Goal: Transaction & Acquisition: Download file/media

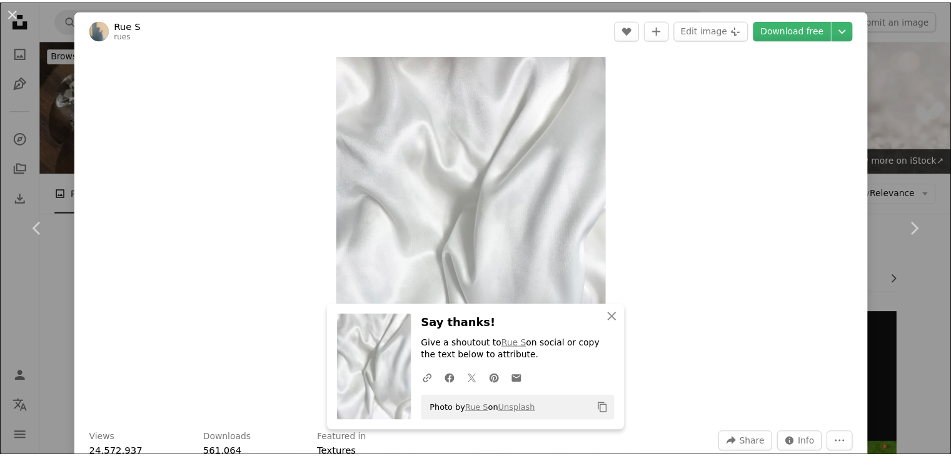
scroll to position [217, 0]
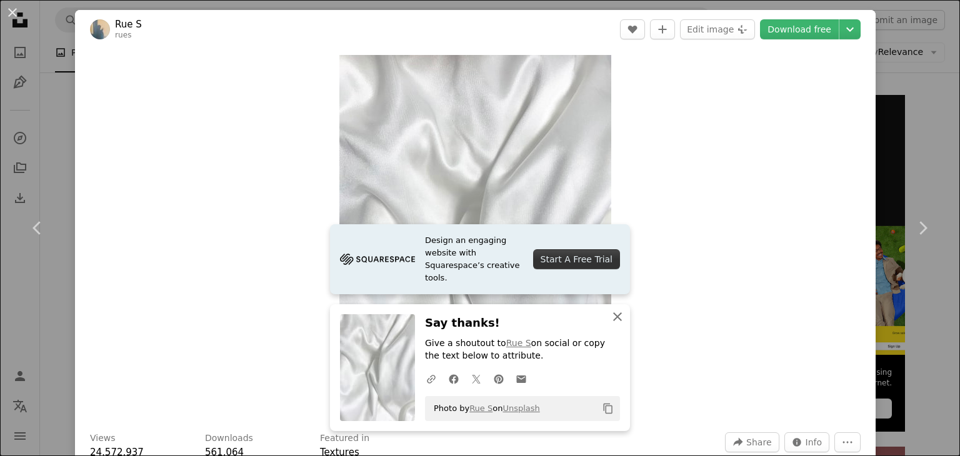
click at [610, 314] on icon "An X shape" at bounding box center [617, 316] width 15 height 15
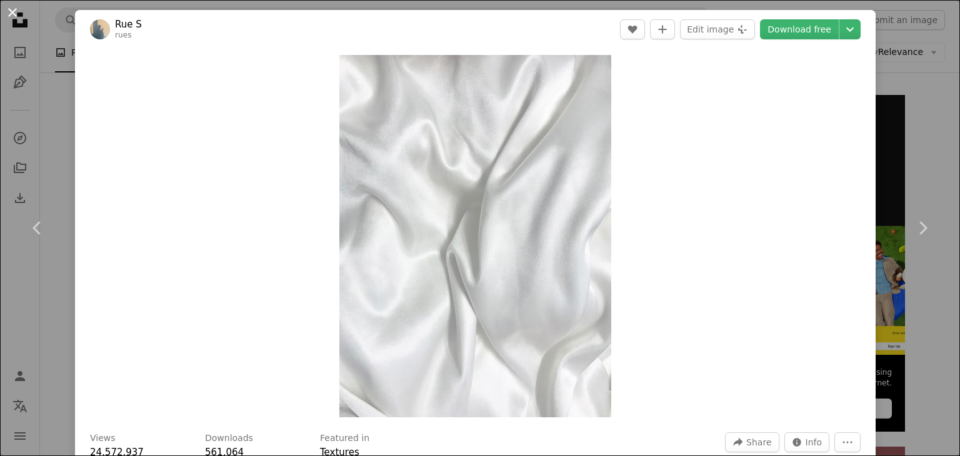
click at [8, 8] on button "An X shape" at bounding box center [12, 12] width 15 height 15
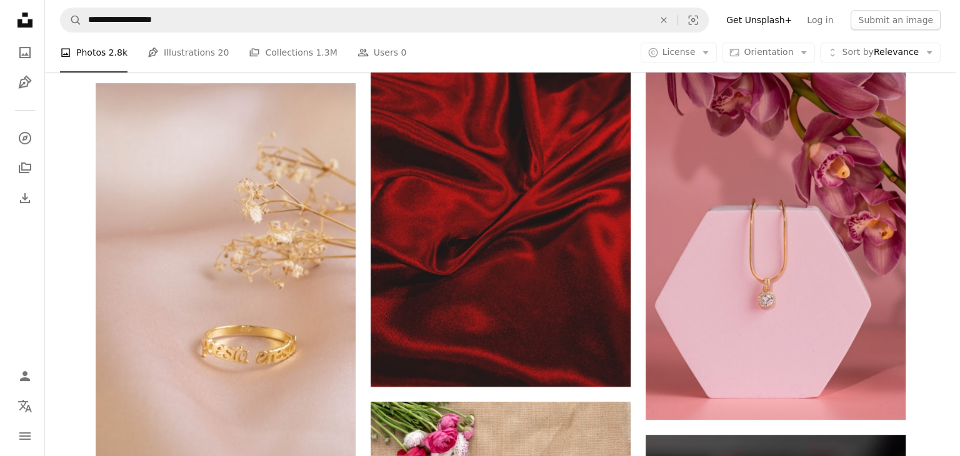
scroll to position [632, 0]
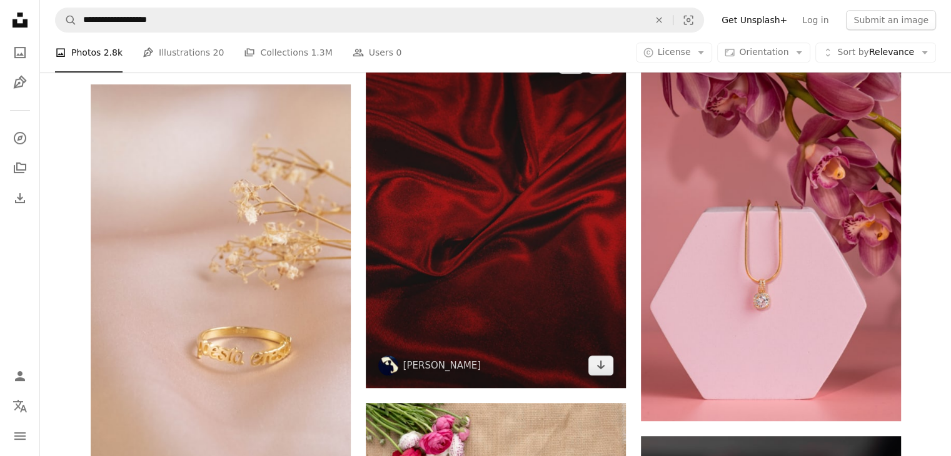
click at [557, 181] on img at bounding box center [496, 214] width 260 height 347
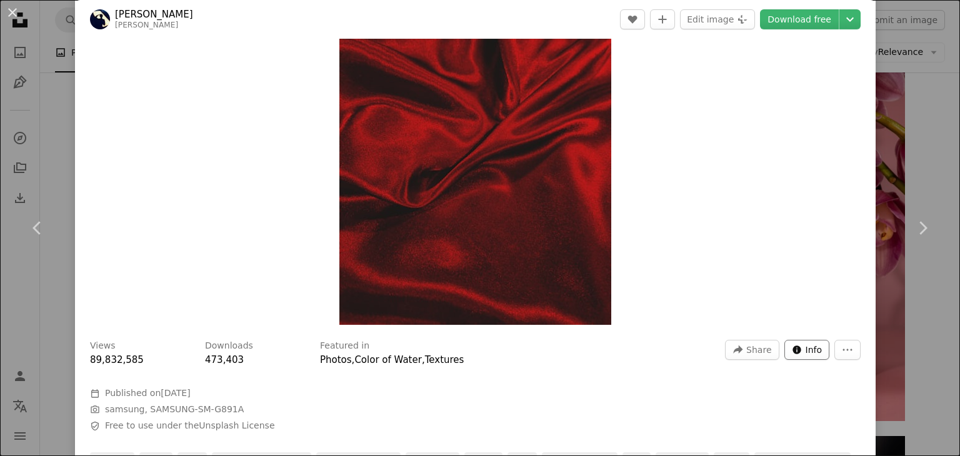
scroll to position [95, 0]
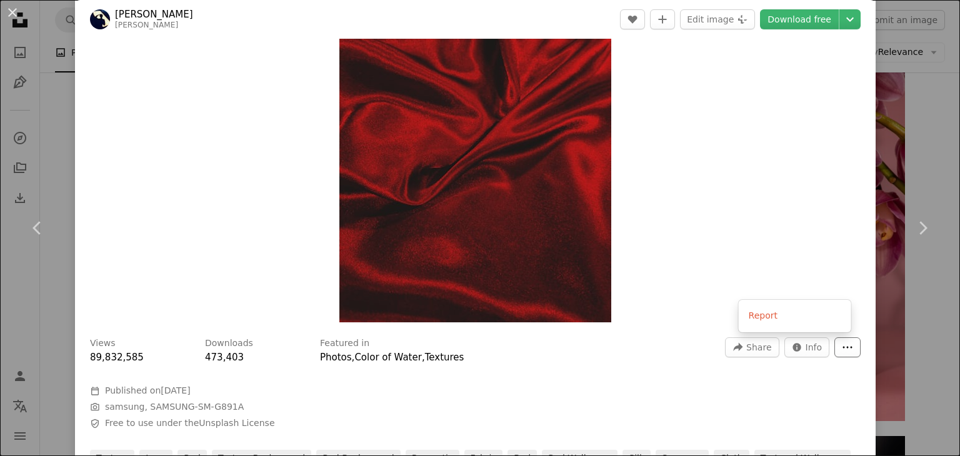
click at [834, 342] on button "More Actions" at bounding box center [847, 347] width 26 height 20
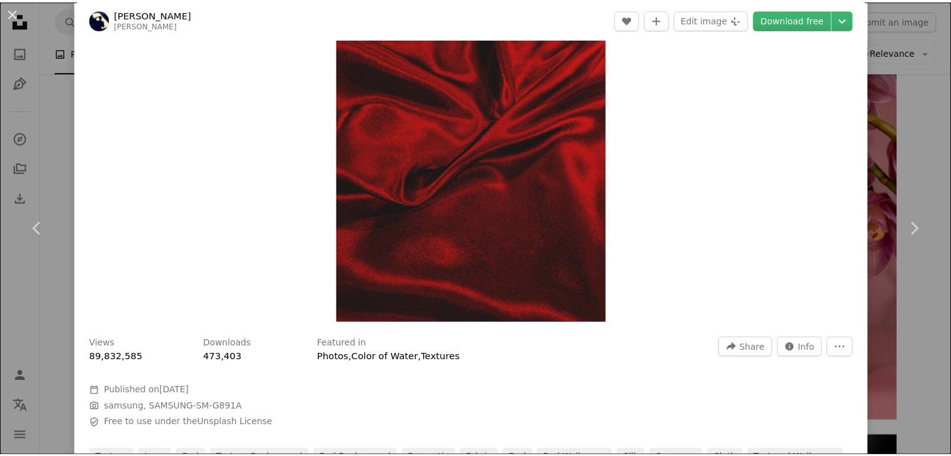
scroll to position [0, 0]
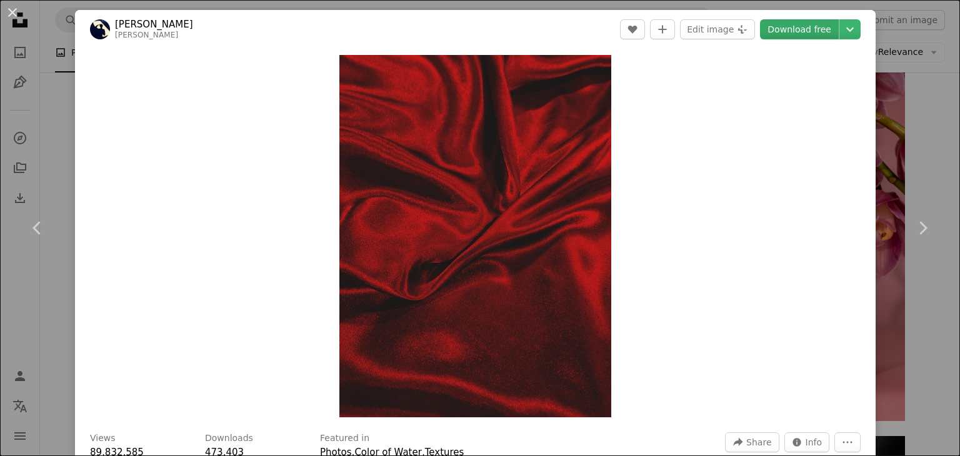
click at [791, 27] on link "Download free" at bounding box center [799, 29] width 79 height 20
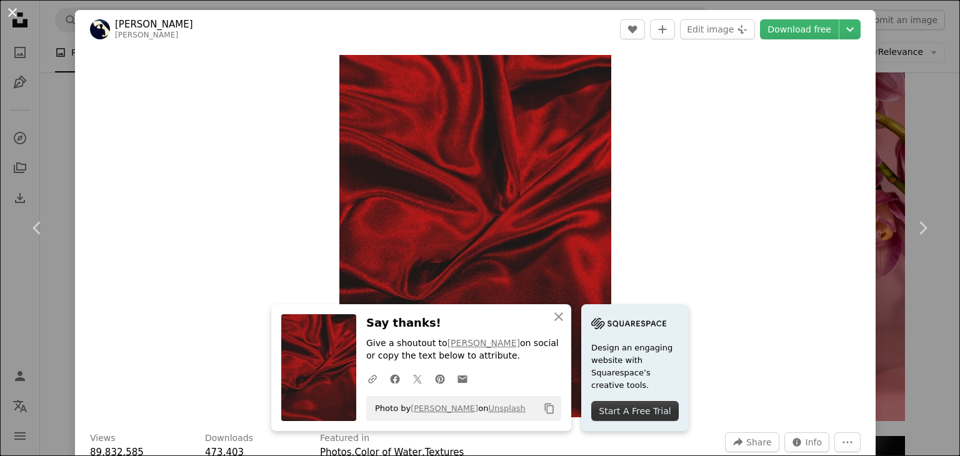
click at [8, 13] on button "An X shape" at bounding box center [12, 12] width 15 height 15
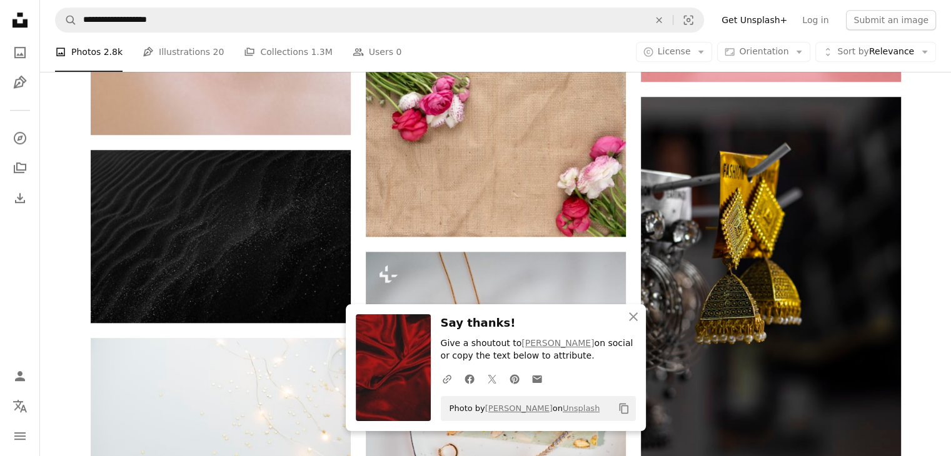
scroll to position [982, 0]
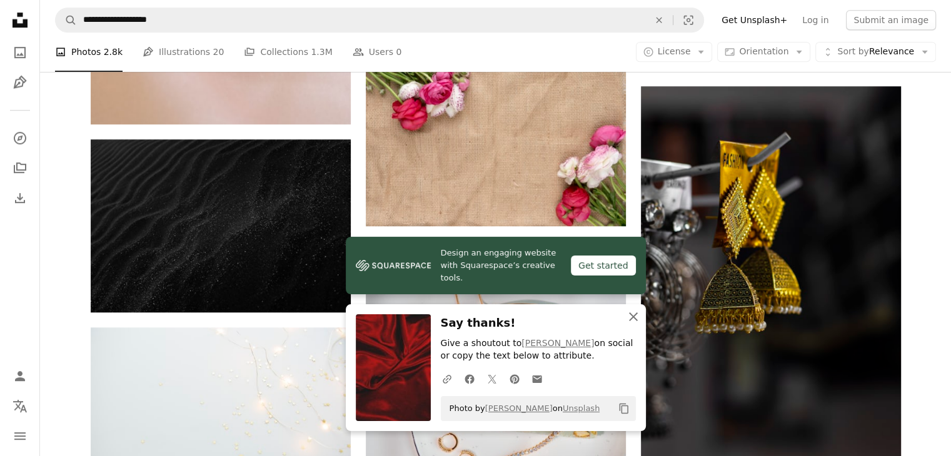
click at [631, 318] on icon "button" at bounding box center [633, 316] width 9 height 9
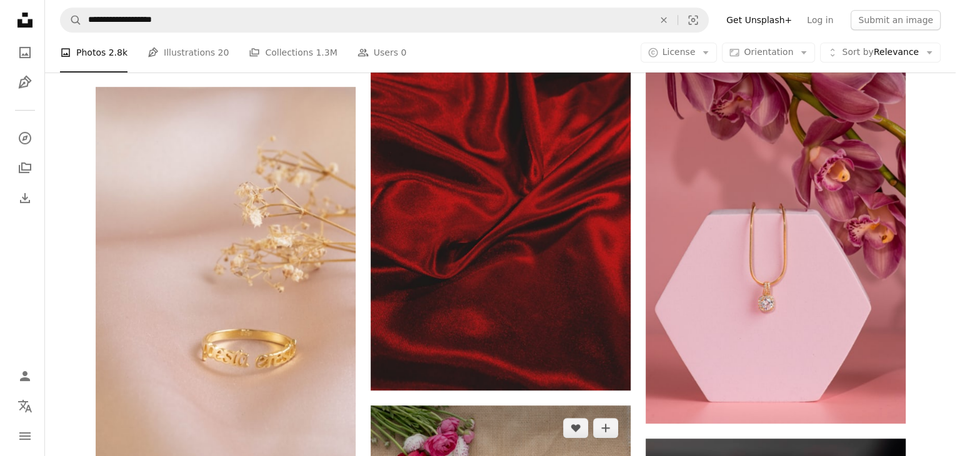
scroll to position [629, 0]
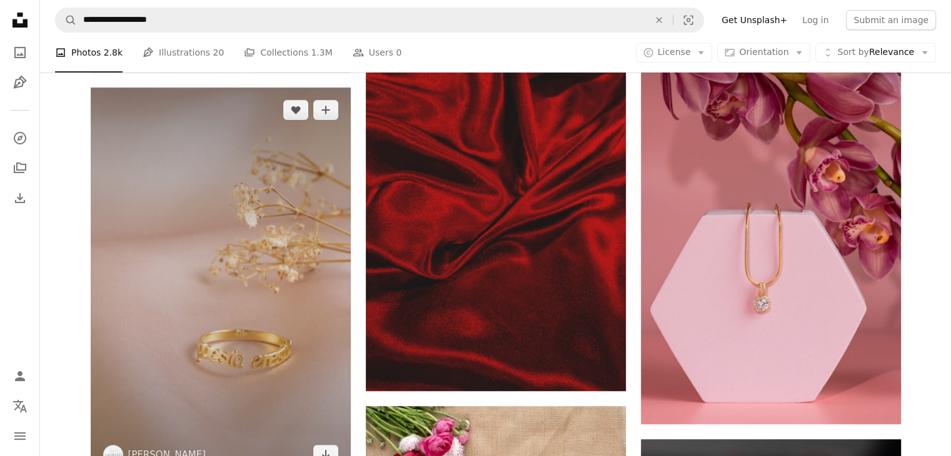
click at [276, 302] on img at bounding box center [221, 282] width 260 height 390
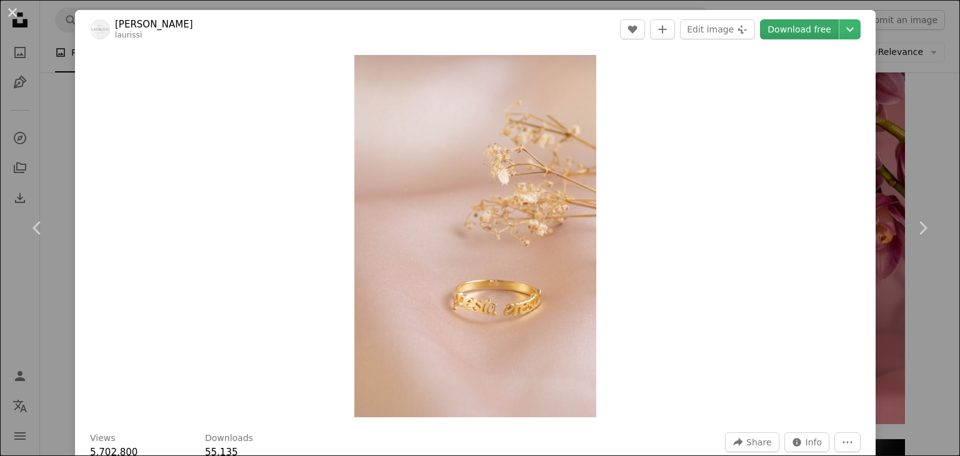
click at [781, 28] on link "Download free" at bounding box center [799, 29] width 79 height 20
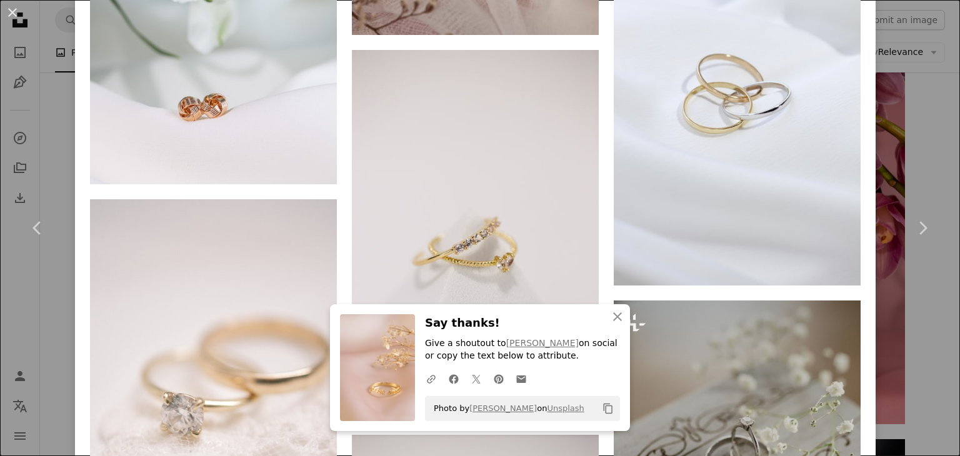
scroll to position [2861, 0]
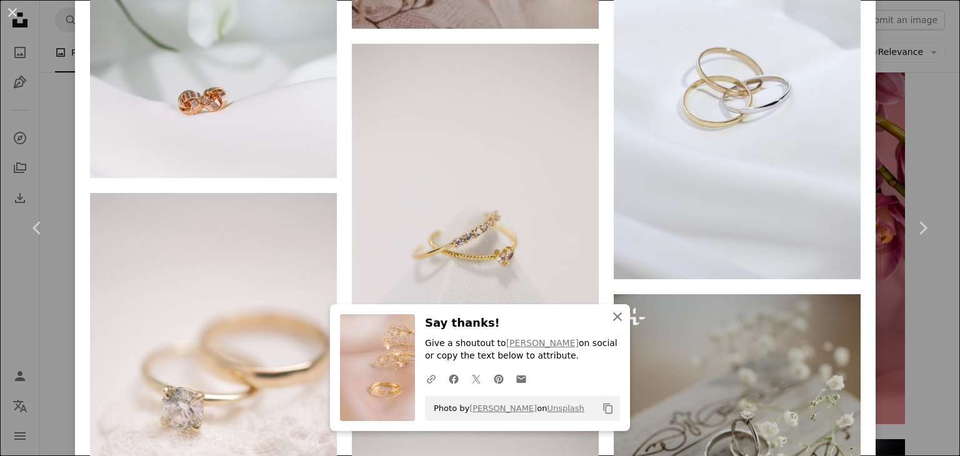
click at [610, 313] on icon "An X shape" at bounding box center [617, 316] width 15 height 15
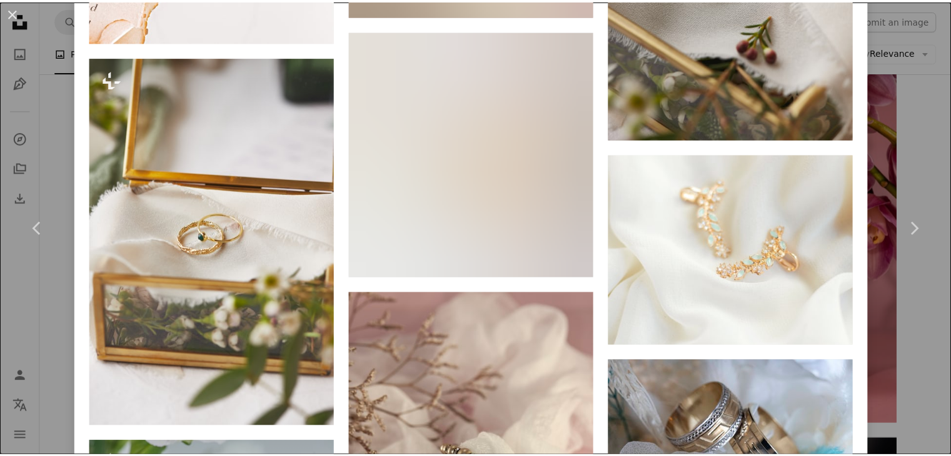
scroll to position [2229, 0]
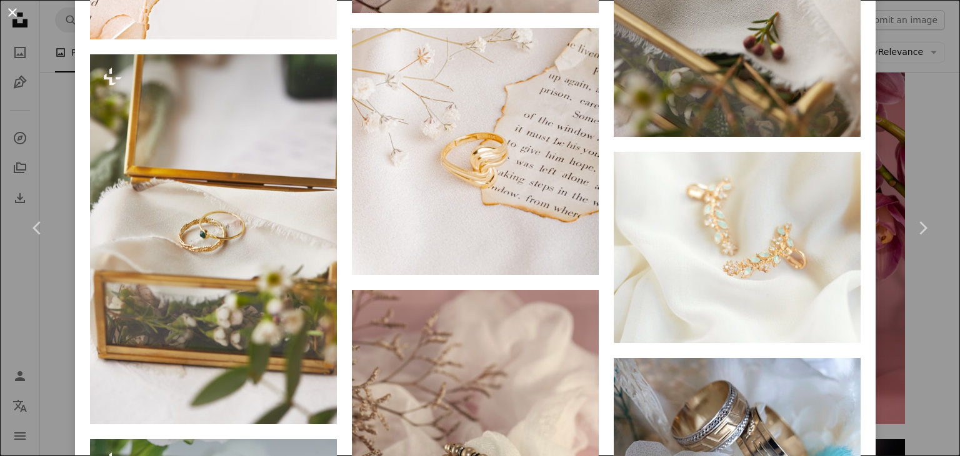
click at [6, 9] on button "An X shape" at bounding box center [12, 12] width 15 height 15
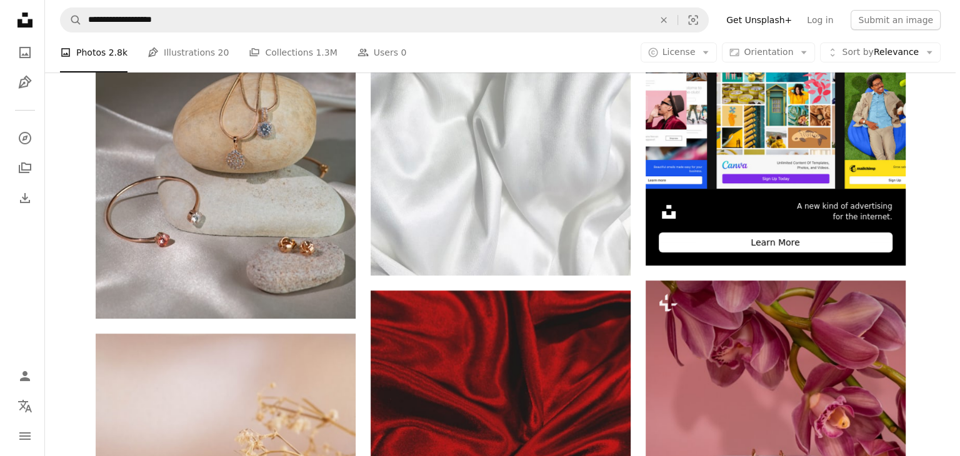
scroll to position [384, 0]
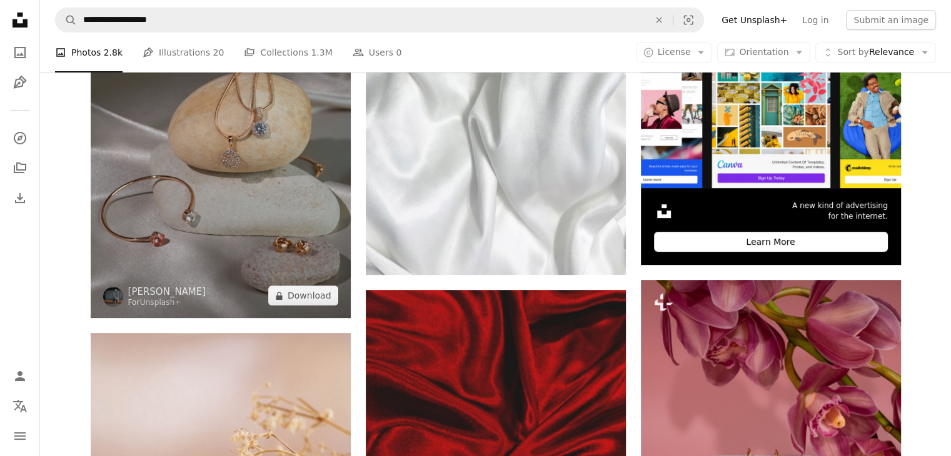
click at [244, 211] on img at bounding box center [221, 123] width 260 height 390
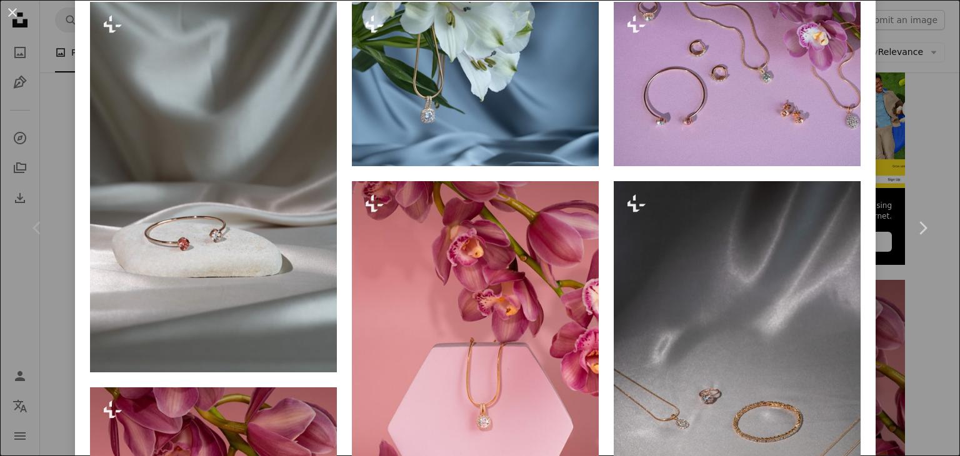
scroll to position [1274, 0]
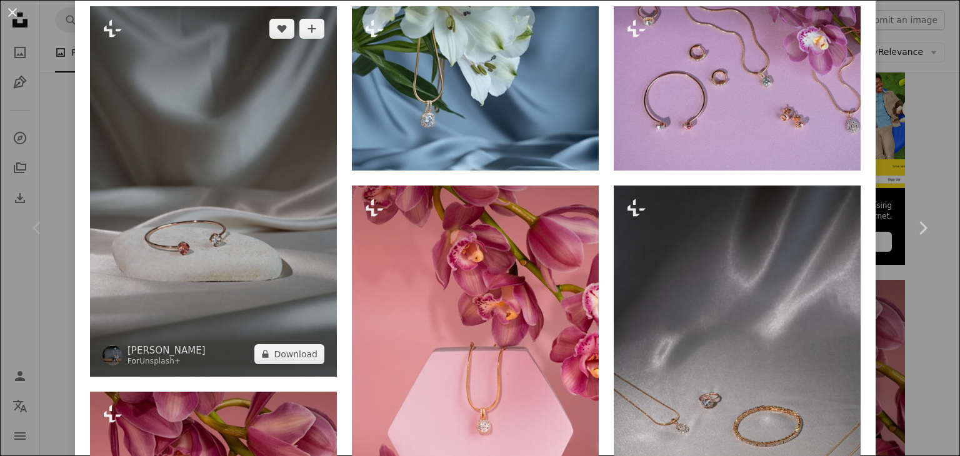
click at [285, 207] on img at bounding box center [213, 191] width 247 height 371
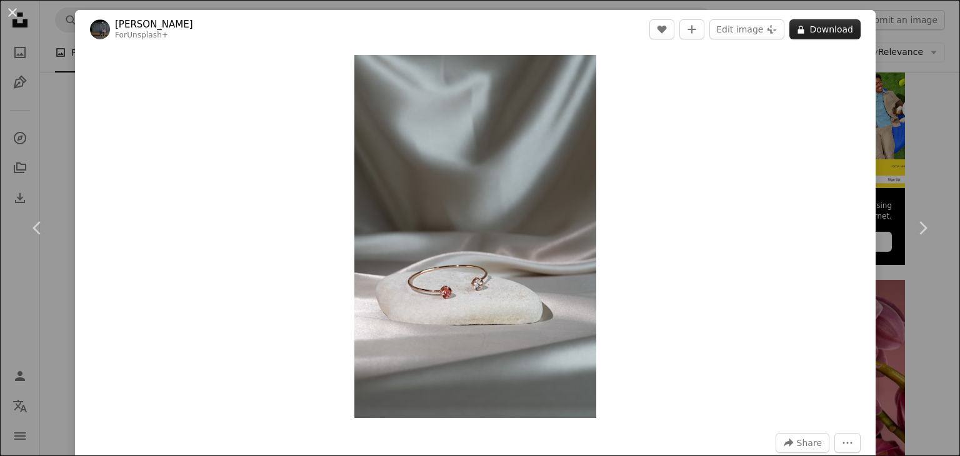
click at [810, 28] on button "A lock Download" at bounding box center [824, 29] width 71 height 20
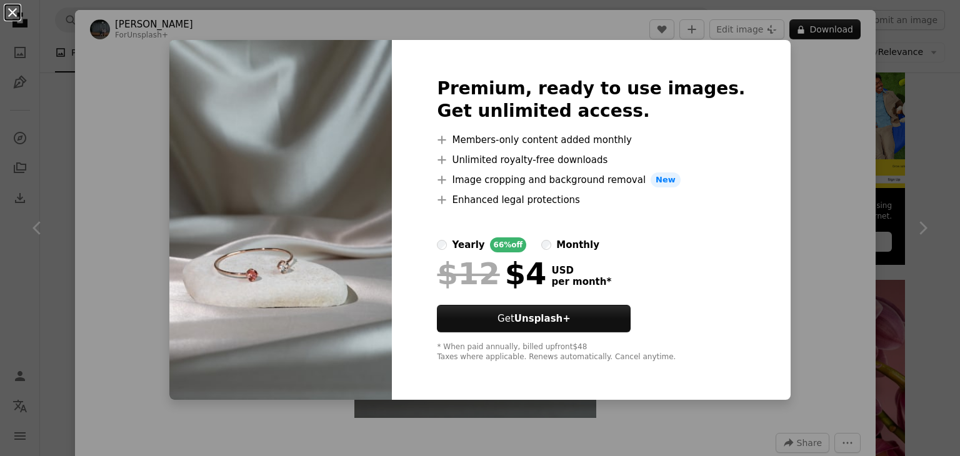
click at [20, 16] on button "An X shape" at bounding box center [12, 12] width 15 height 15
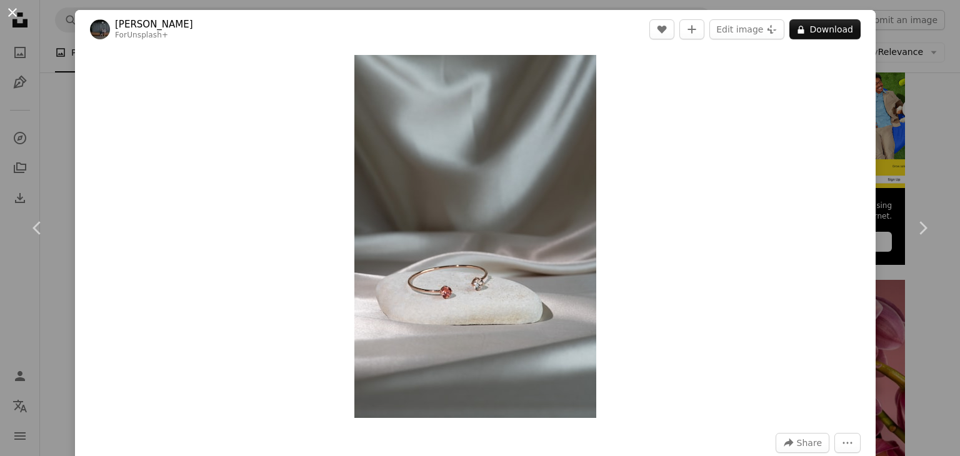
click at [10, 10] on button "An X shape" at bounding box center [12, 12] width 15 height 15
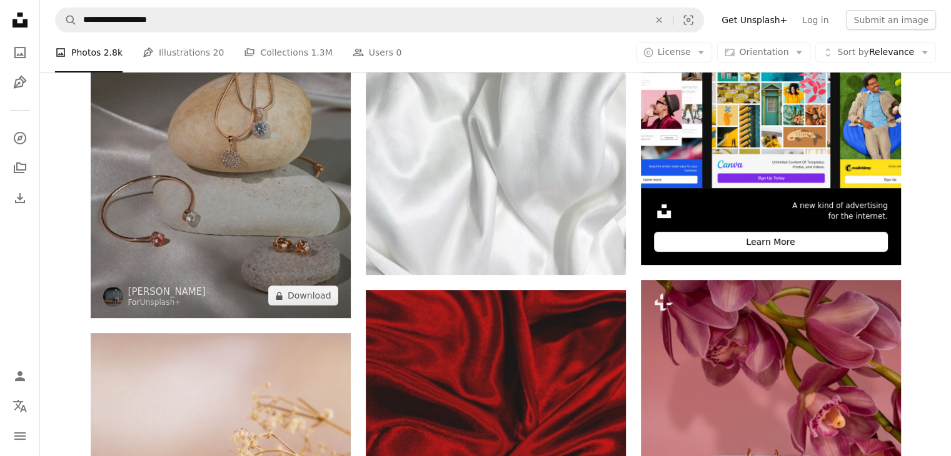
click at [177, 181] on img at bounding box center [221, 123] width 260 height 390
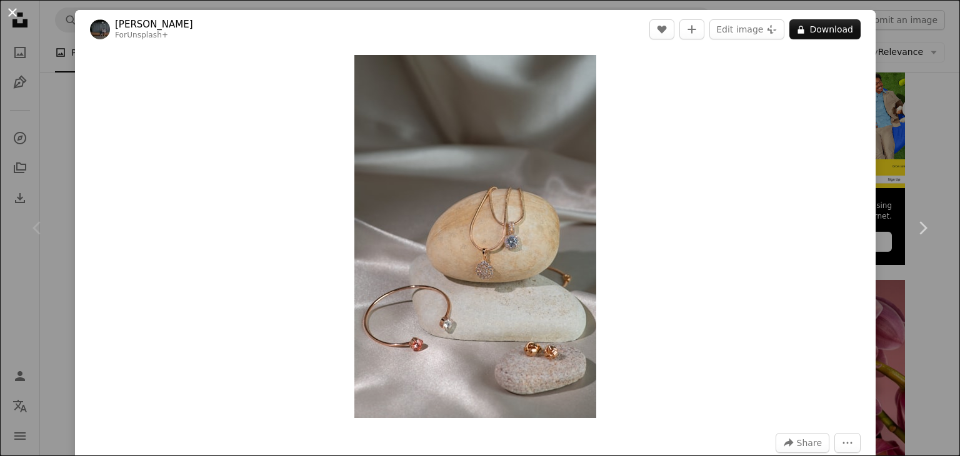
click at [12, 11] on button "An X shape" at bounding box center [12, 12] width 15 height 15
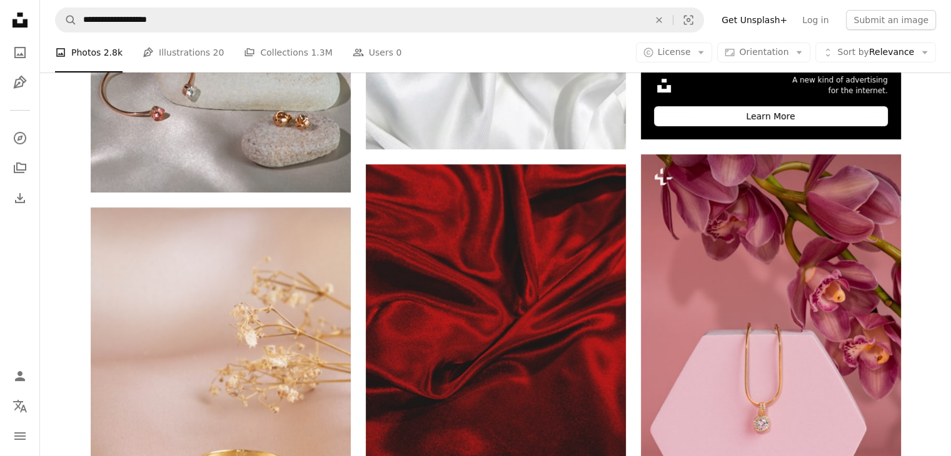
scroll to position [479, 0]
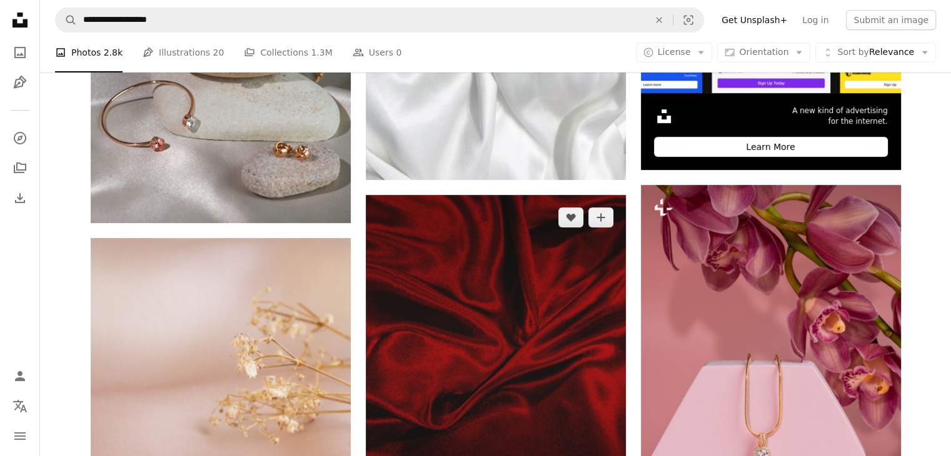
click at [550, 300] on img at bounding box center [496, 368] width 260 height 347
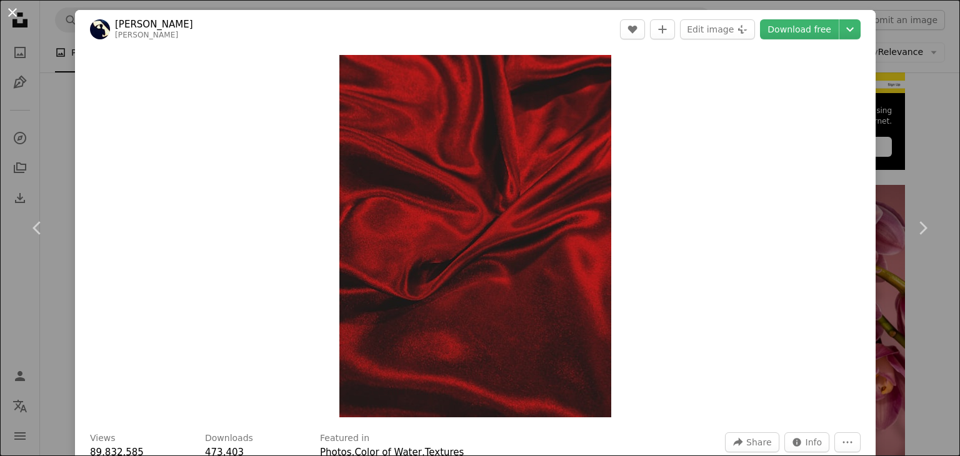
click at [15, 12] on button "An X shape" at bounding box center [12, 12] width 15 height 15
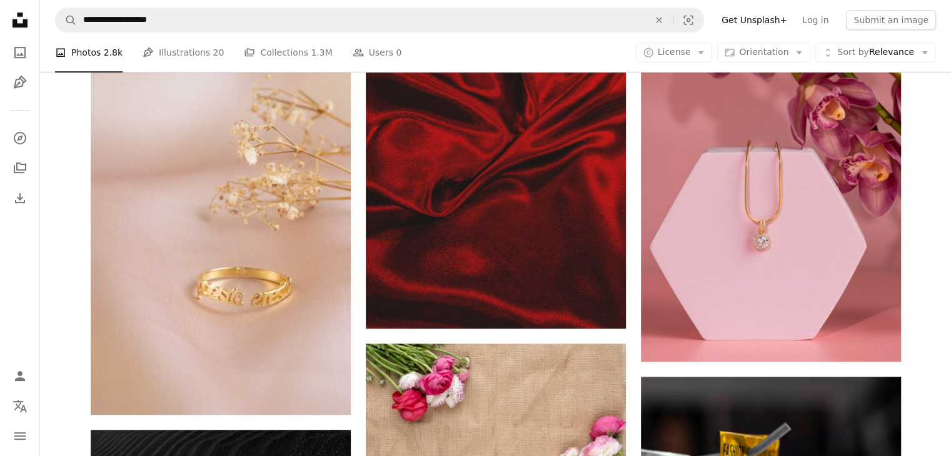
scroll to position [691, 0]
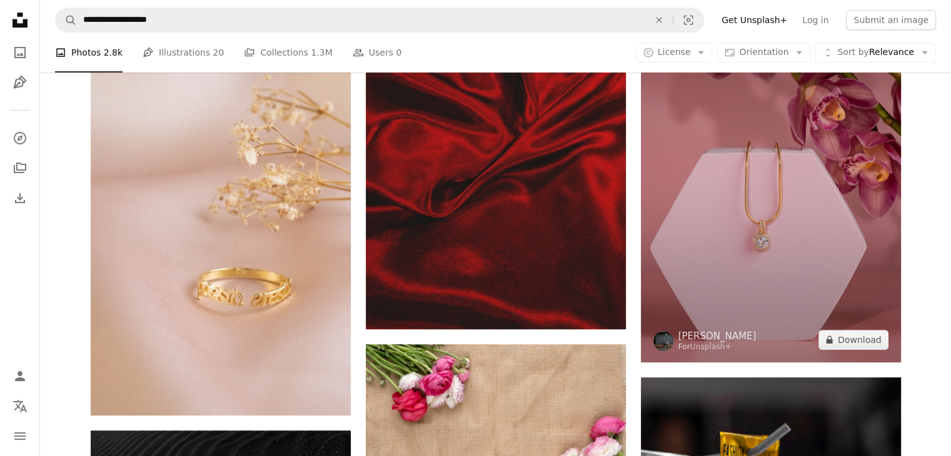
click at [746, 241] on img at bounding box center [771, 168] width 260 height 390
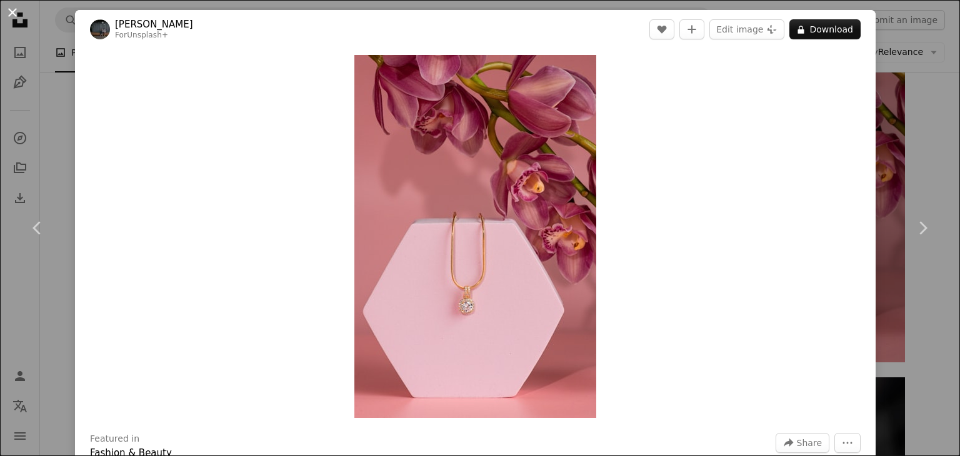
click at [20, 20] on button "An X shape" at bounding box center [12, 12] width 15 height 15
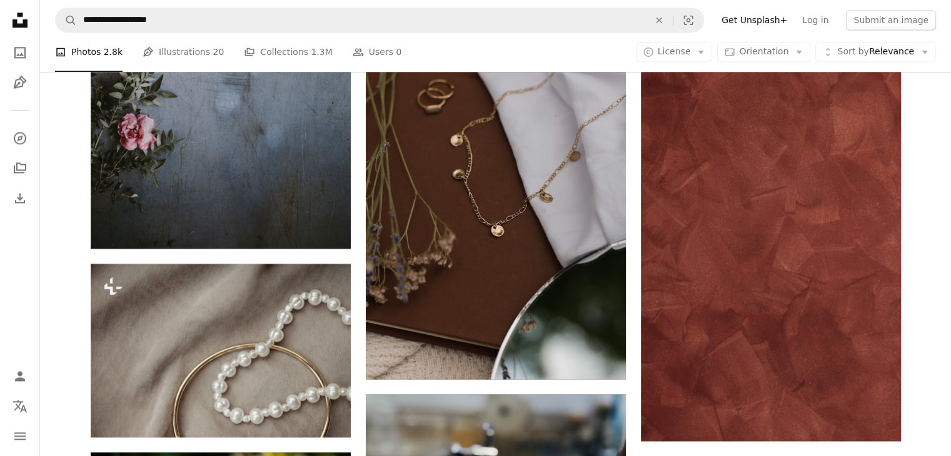
scroll to position [1815, 0]
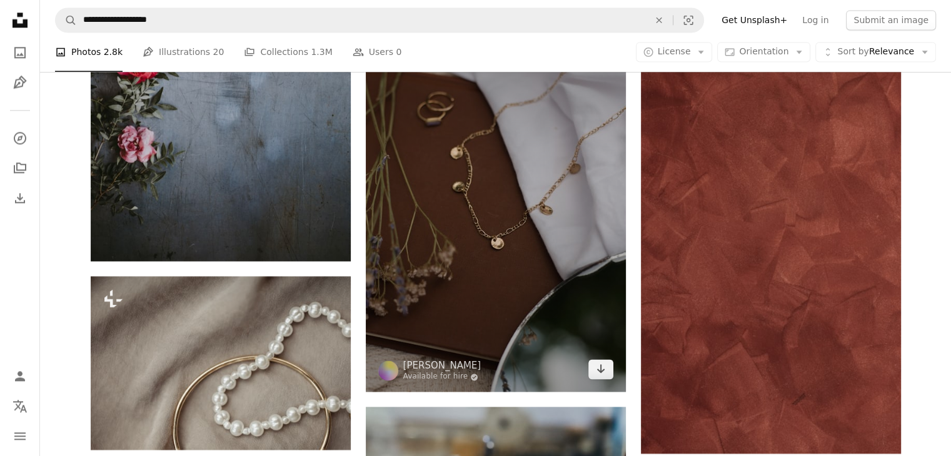
click at [512, 254] on img at bounding box center [496, 197] width 260 height 390
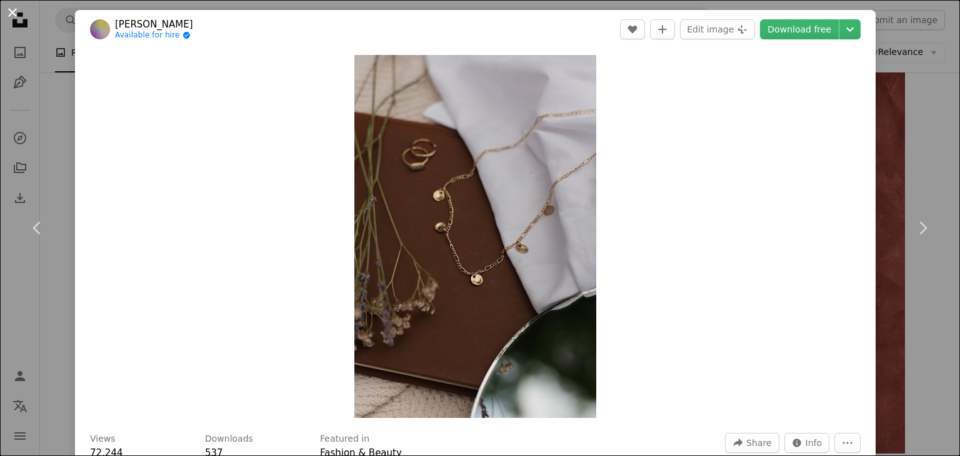
click at [11, 7] on button "An X shape" at bounding box center [12, 12] width 15 height 15
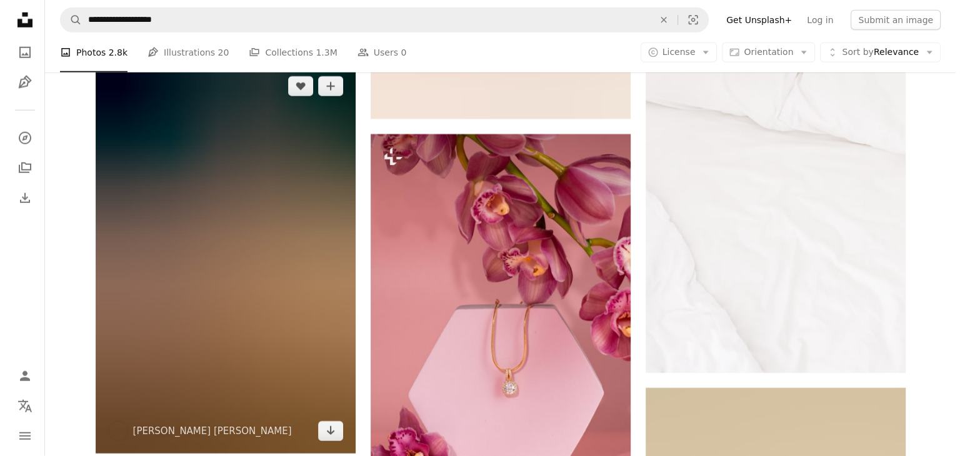
scroll to position [3535, 0]
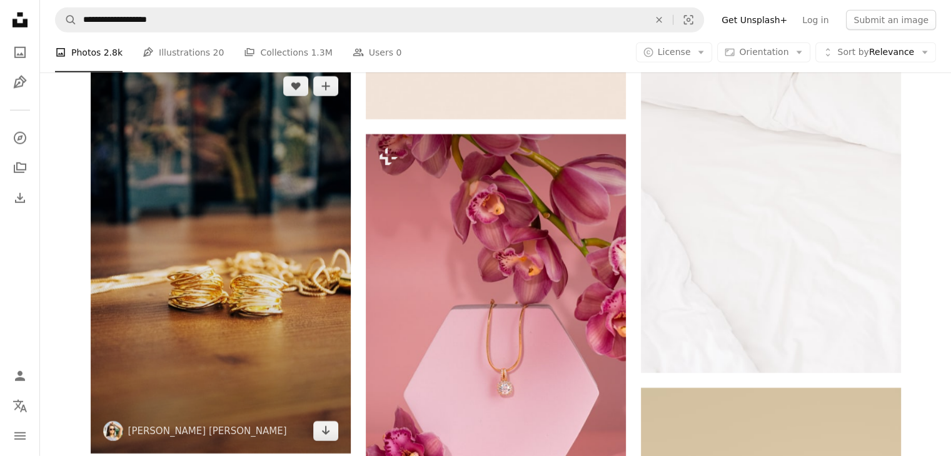
click at [168, 322] on img at bounding box center [221, 259] width 260 height 390
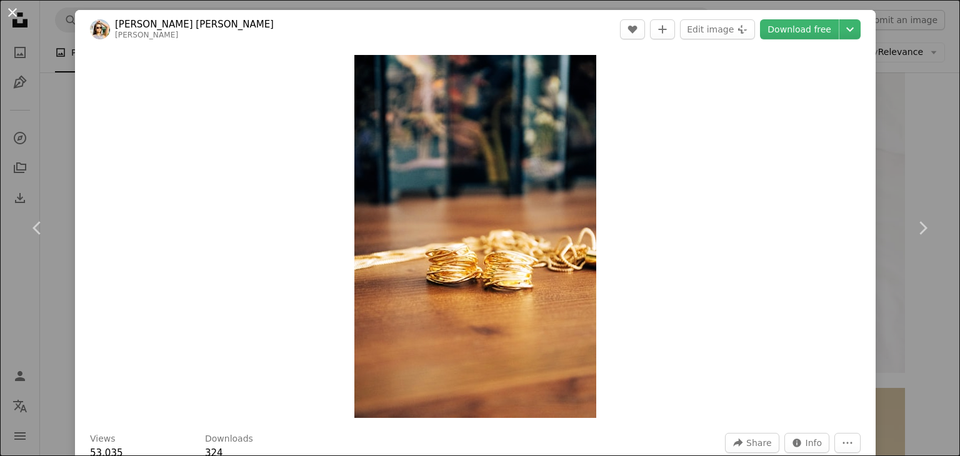
click at [9, 6] on button "An X shape" at bounding box center [12, 12] width 15 height 15
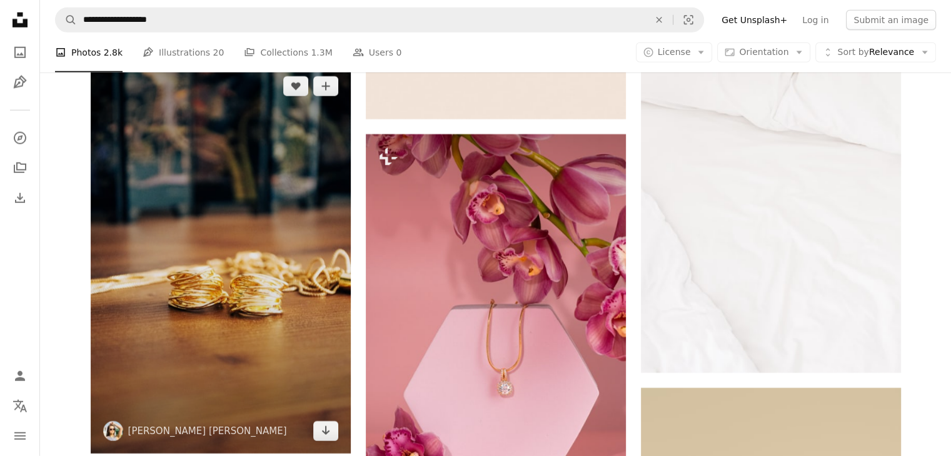
click at [164, 237] on img at bounding box center [221, 259] width 260 height 390
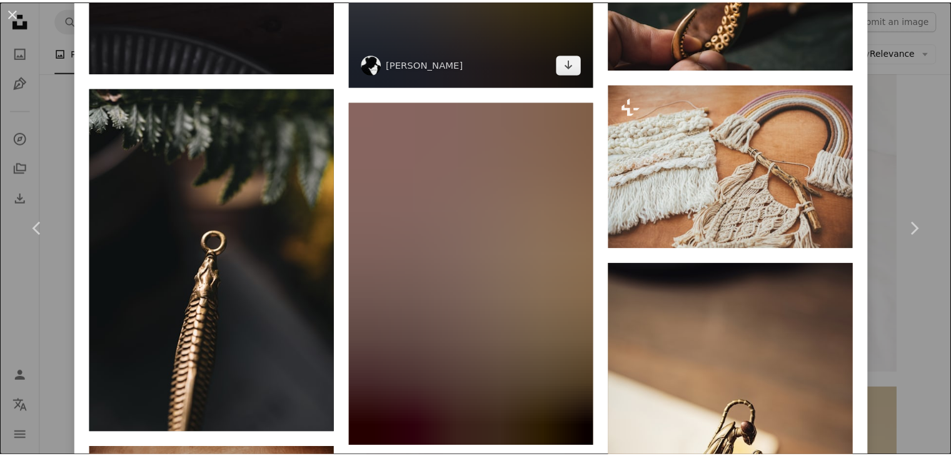
scroll to position [2977, 0]
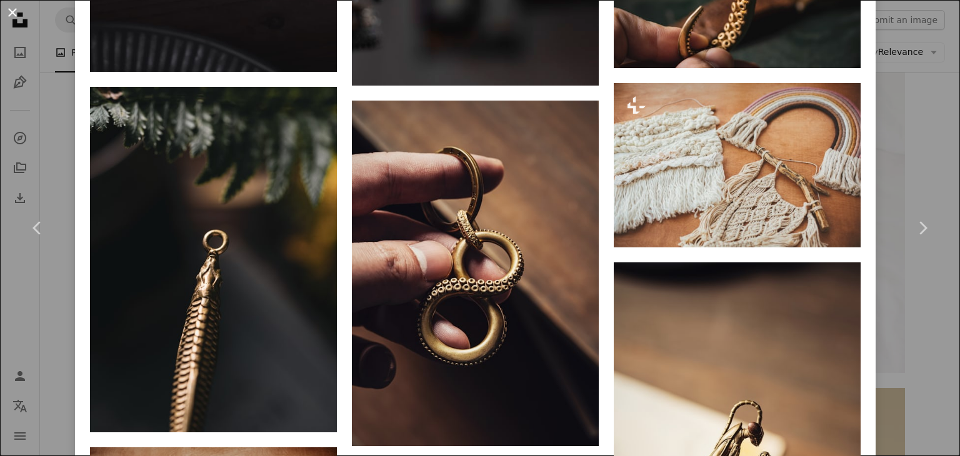
click at [10, 13] on button "An X shape" at bounding box center [12, 12] width 15 height 15
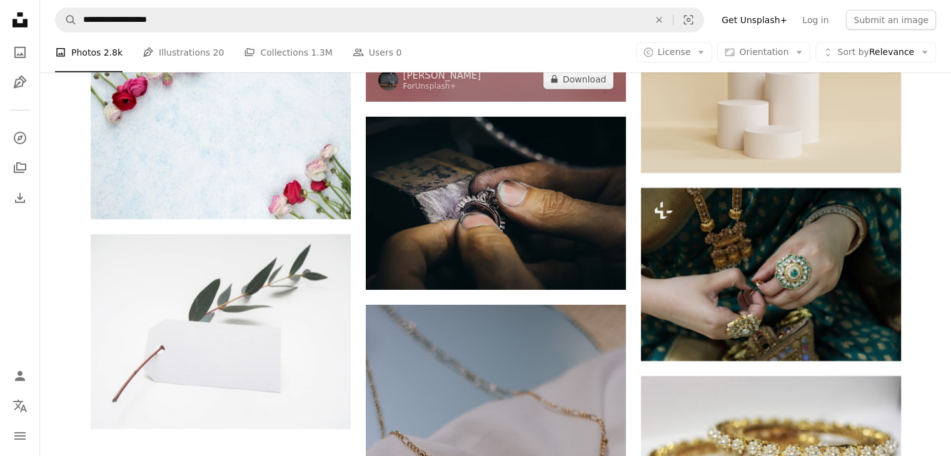
scroll to position [3962, 0]
